Goal: Information Seeking & Learning: Find specific fact

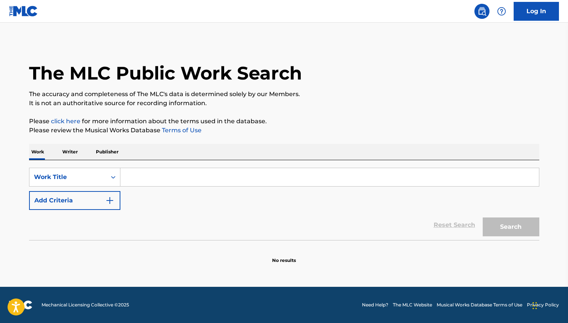
click at [142, 174] on input "Search Form" at bounding box center [329, 177] width 418 height 18
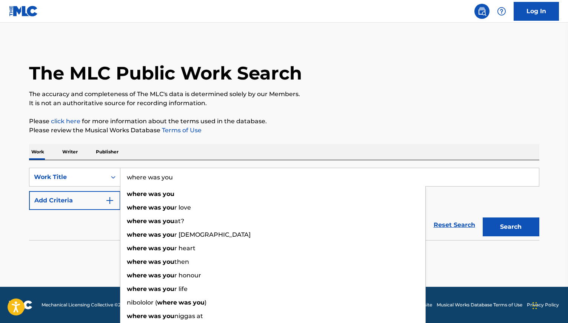
type input "where was you"
click at [53, 200] on button "Add Criteria" at bounding box center [74, 200] width 91 height 19
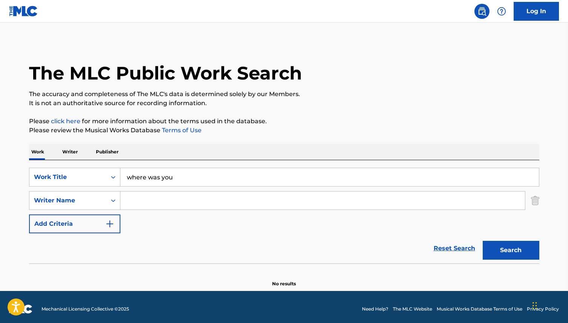
click at [151, 202] on input "Search Form" at bounding box center [322, 201] width 405 height 18
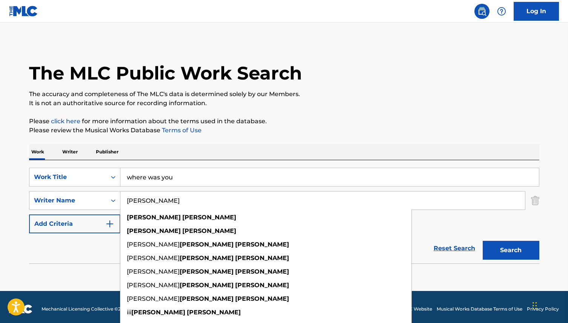
type input "[PERSON_NAME]"
click at [483, 241] on button "Search" at bounding box center [511, 250] width 57 height 19
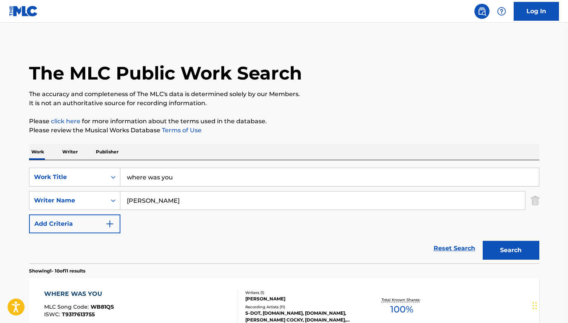
scroll to position [46, 0]
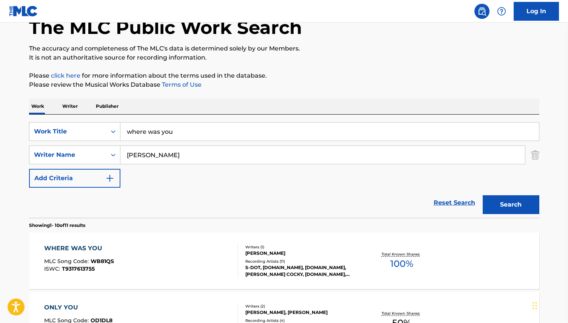
click at [95, 251] on div "WHERE WAS YOU" at bounding box center [79, 248] width 70 height 9
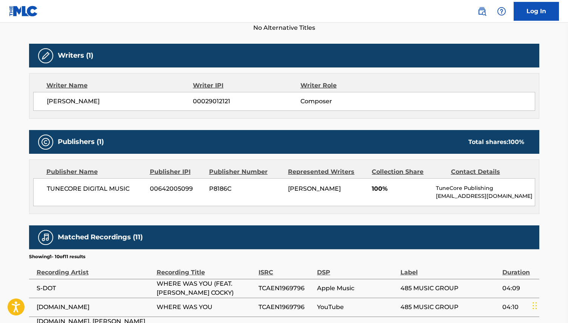
scroll to position [233, 0]
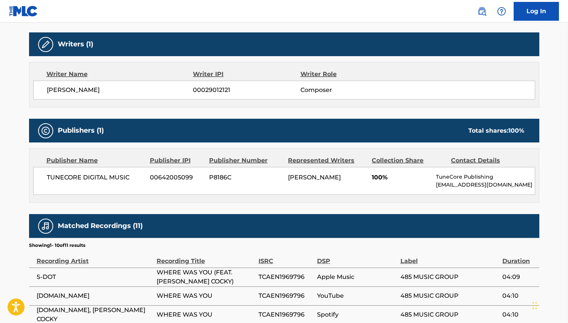
click at [221, 90] on span "00029012121" at bounding box center [246, 90] width 107 height 9
copy span "00029012121"
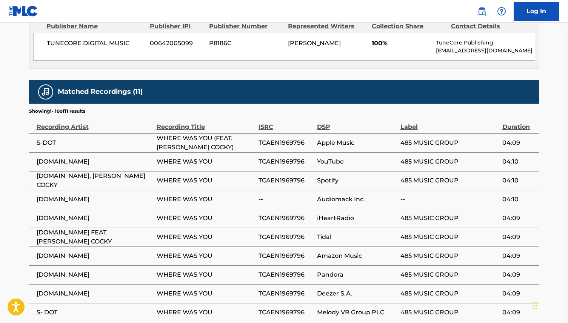
scroll to position [441, 0]
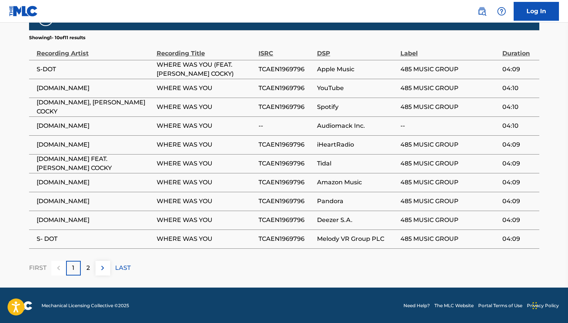
scroll to position [46, 0]
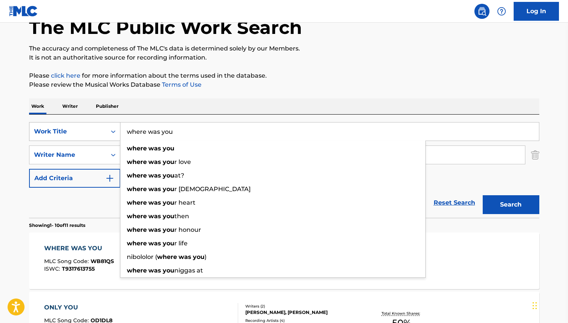
drag, startPoint x: 187, startPoint y: 140, endPoint x: 95, endPoint y: 127, distance: 92.2
click at [95, 127] on div "SearchWithCriteriabb3f961c-43e3-4d2f-b445-89fadf8ed0f7 Work Title where was you…" at bounding box center [284, 131] width 510 height 19
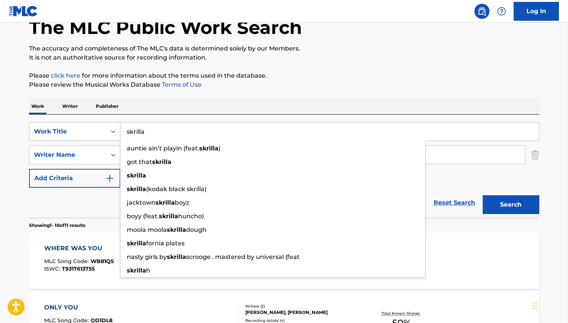
type input "skrilla"
click at [483, 195] on button "Search" at bounding box center [511, 204] width 57 height 19
